Goal: Information Seeking & Learning: Learn about a topic

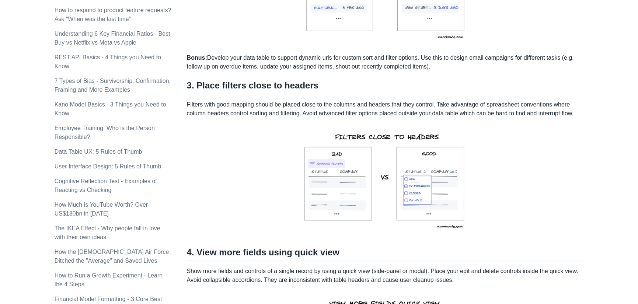
scroll to position [479, 0]
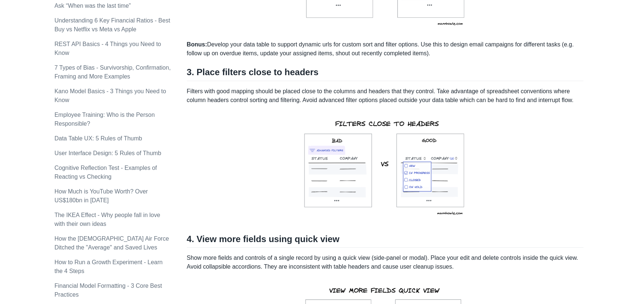
click at [353, 98] on p "Filters with good mapping should be placed close to the columns and headers tha…" at bounding box center [385, 96] width 397 height 18
click at [352, 100] on p "Filters with good mapping should be placed close to the columns and headers tha…" at bounding box center [385, 96] width 397 height 18
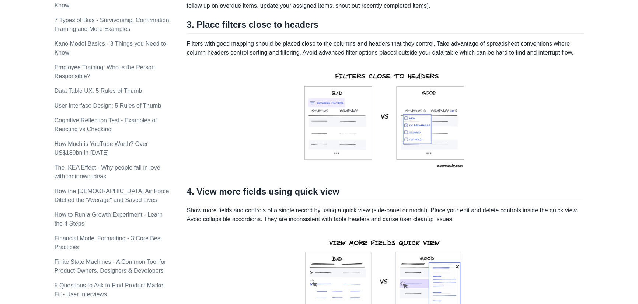
scroll to position [590, 0]
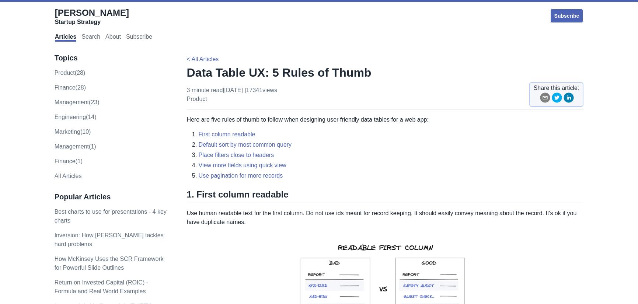
scroll to position [590, 0]
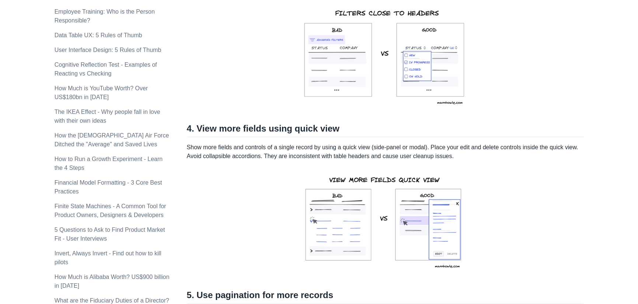
scroll to position [590, 0]
